Goal: Task Accomplishment & Management: Complete application form

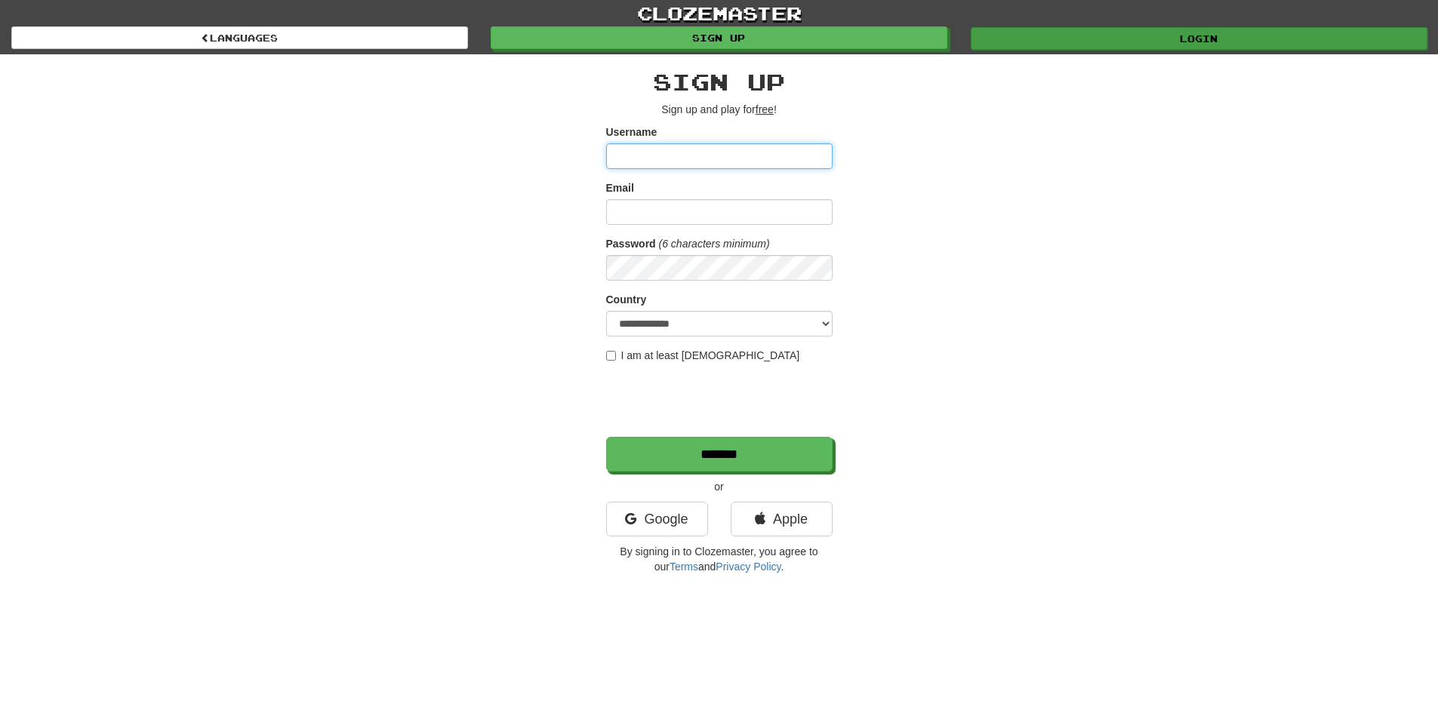
type input "**********"
click at [1072, 41] on link "Login" at bounding box center [1199, 38] width 457 height 23
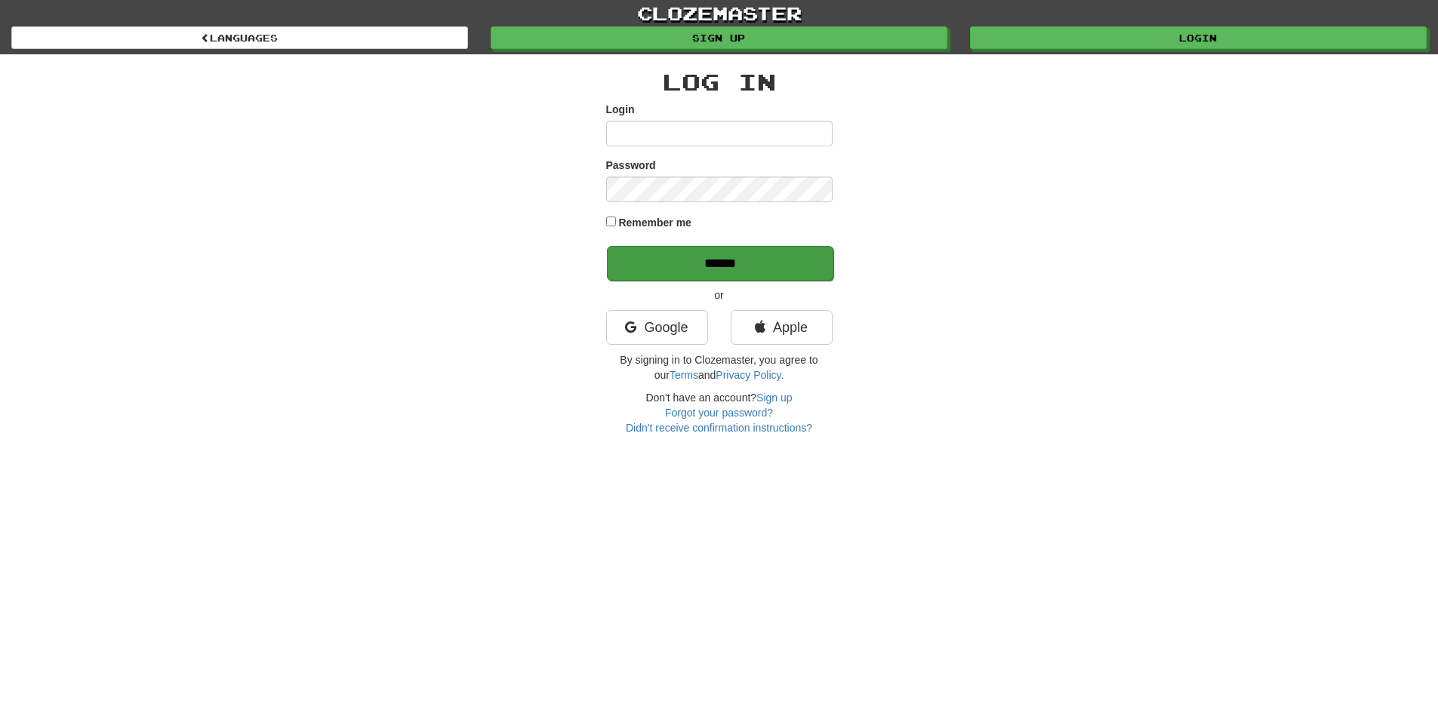
type input "**********"
click at [680, 260] on input "******" at bounding box center [720, 263] width 226 height 35
